Goal: Ask a question

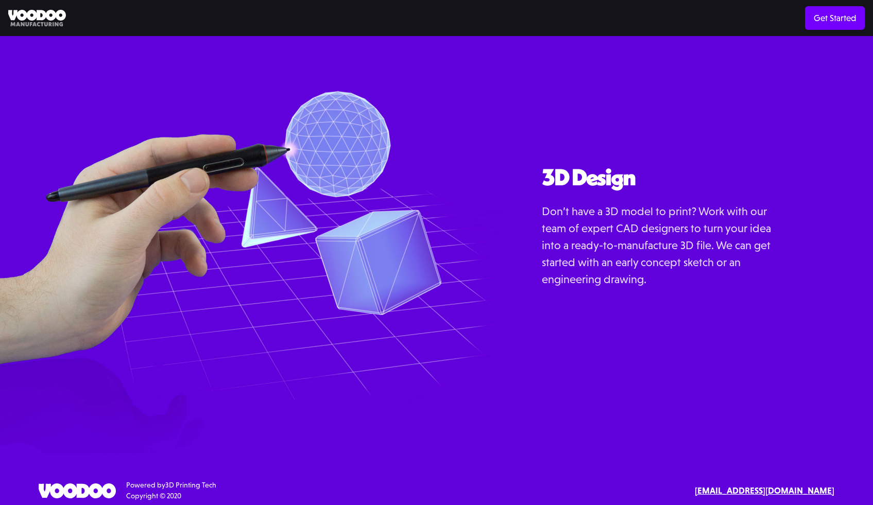
scroll to position [1183, 0]
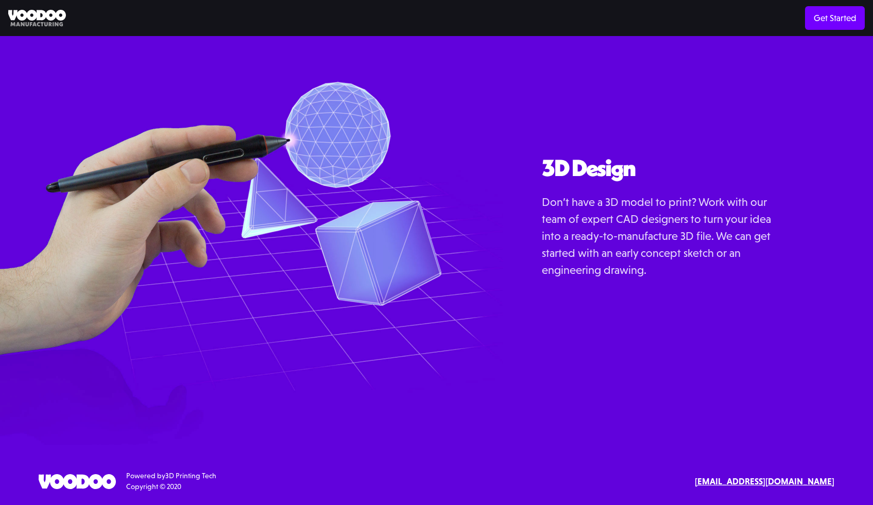
click at [786, 483] on strong "[EMAIL_ADDRESS][DOMAIN_NAME]" at bounding box center [765, 481] width 140 height 10
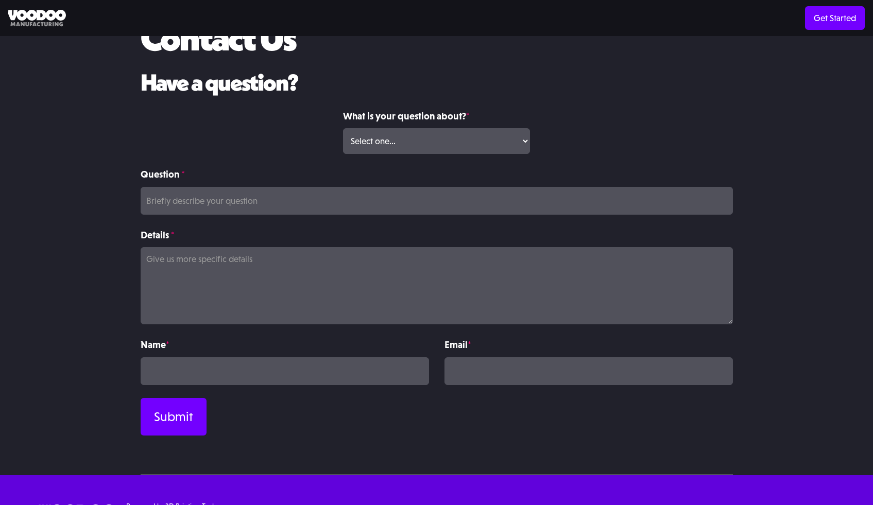
scroll to position [100, 0]
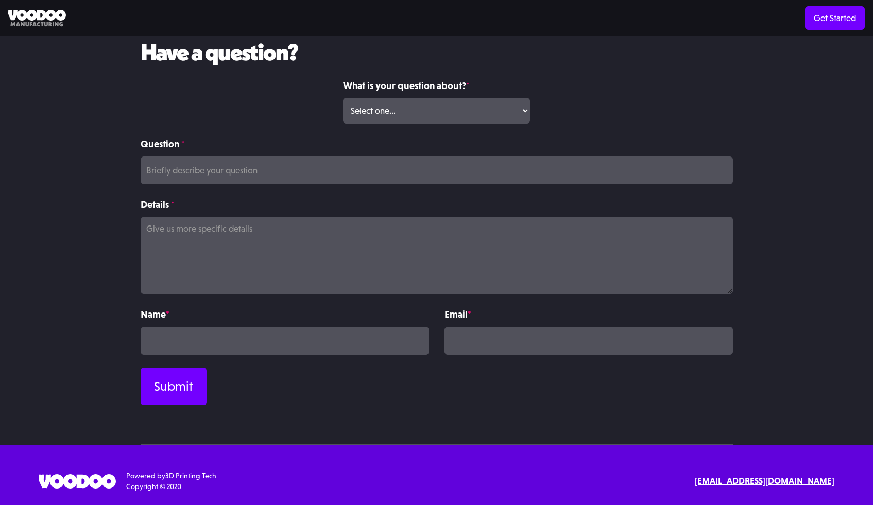
click at [451, 130] on div "What is your question about? * Select one... Volume Print Order Direct Print Or…" at bounding box center [436, 107] width 202 height 59
click at [453, 116] on select "Select one... Volume Print Order Direct Print Order Press/Media Inquiry Other" at bounding box center [436, 111] width 187 height 26
select select "Other"
click at [343, 98] on select "Select one... Volume Print Order Direct Print Order Press/Media Inquiry Other" at bounding box center [436, 111] width 187 height 26
click at [393, 173] on input "Question *" at bounding box center [437, 171] width 592 height 28
